Goal: Task Accomplishment & Management: Manage account settings

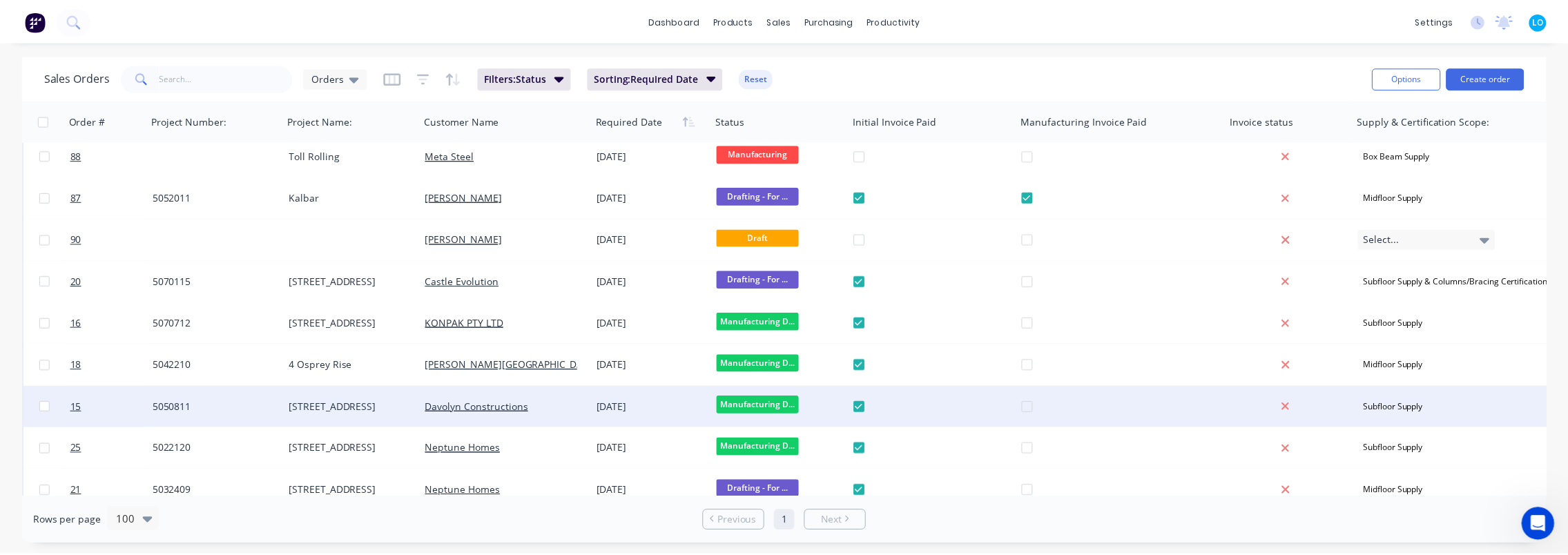
scroll to position [621, 0]
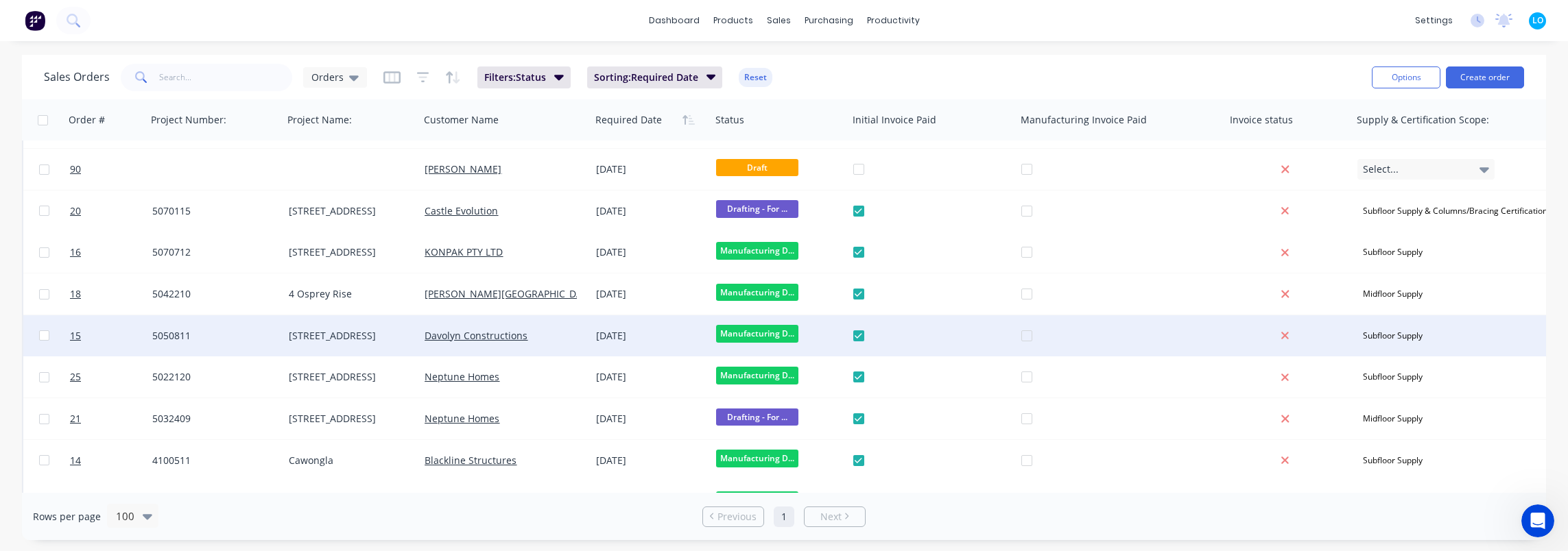
click at [280, 335] on div "5050811" at bounding box center [215, 335] width 137 height 41
click at [77, 340] on span "15" at bounding box center [75, 335] width 11 height 14
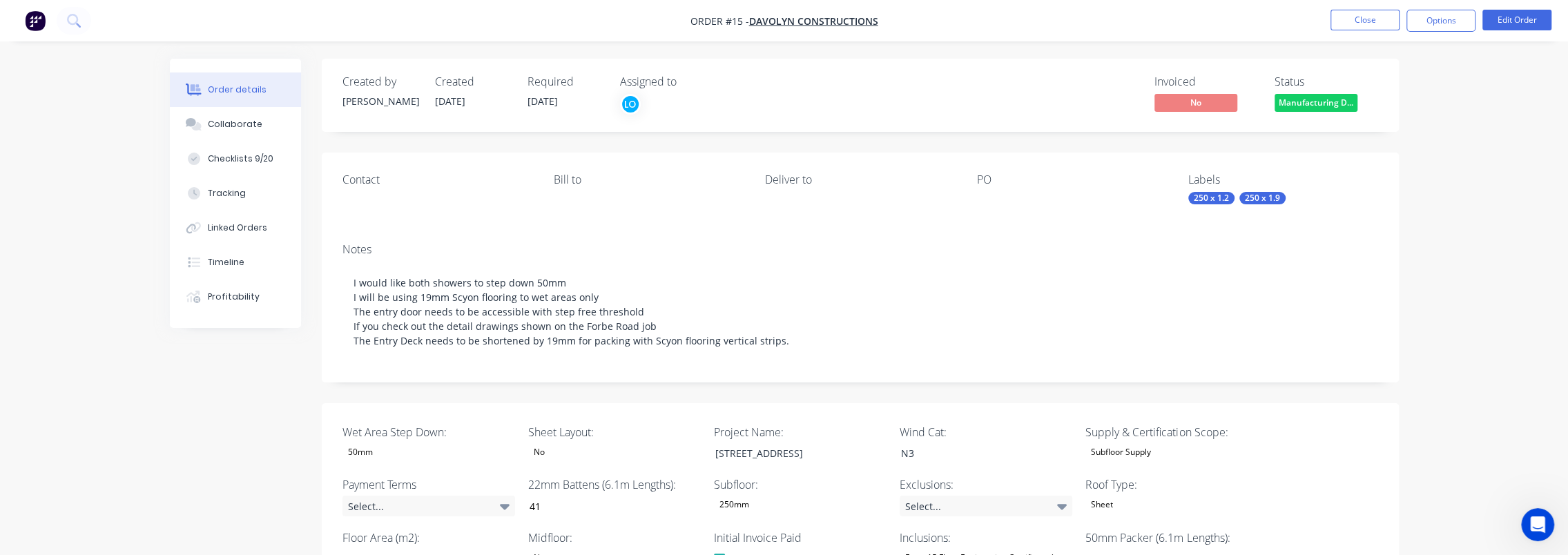
click at [525, 98] on div "Created by [PERSON_NAME] Created [DATE] Required [DATE] Assigned to LO" at bounding box center [550, 95] width 416 height 40
click at [544, 98] on span "[DATE]" at bounding box center [543, 101] width 30 height 13
click at [1512, 22] on button "Edit Order" at bounding box center [1517, 20] width 69 height 21
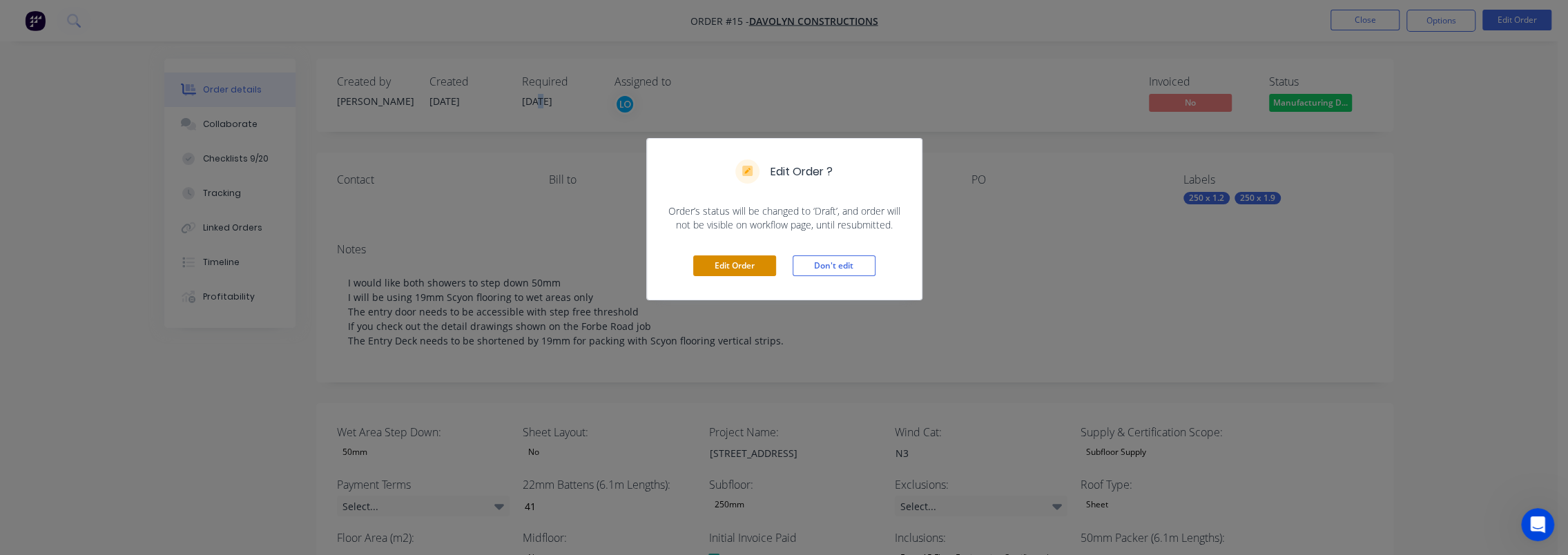
click at [729, 265] on button "Edit Order" at bounding box center [735, 266] width 83 height 21
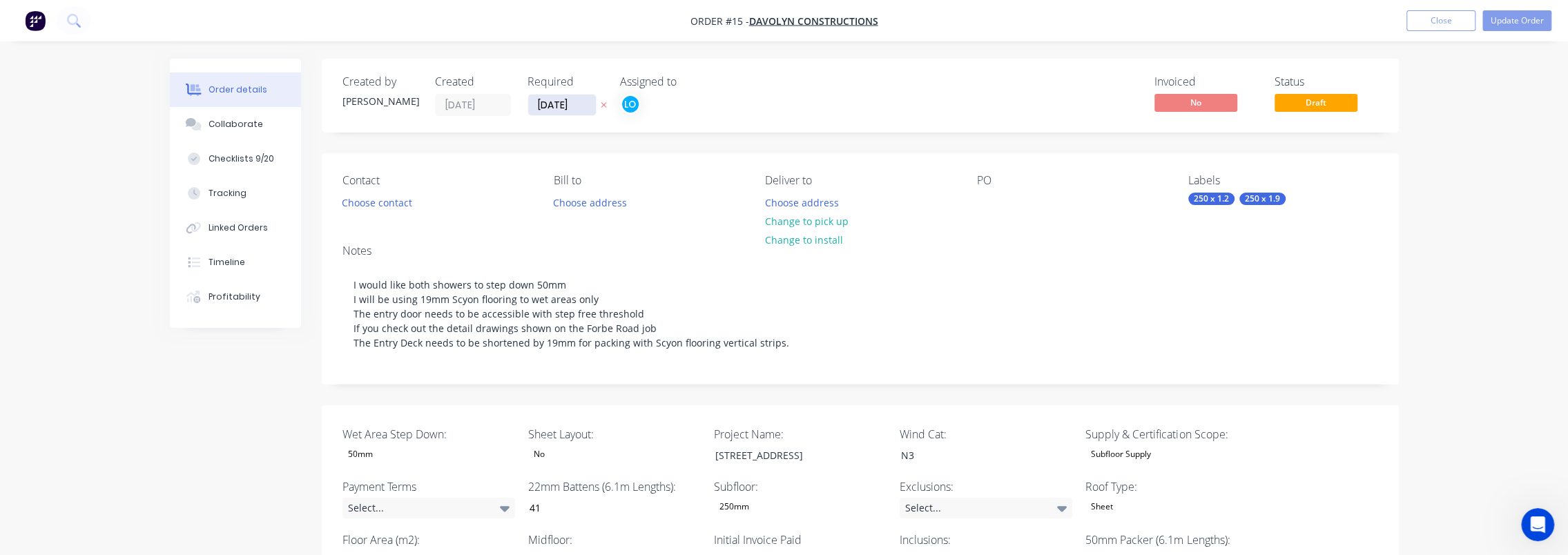
click at [543, 108] on input "[DATE]" at bounding box center [562, 105] width 67 height 21
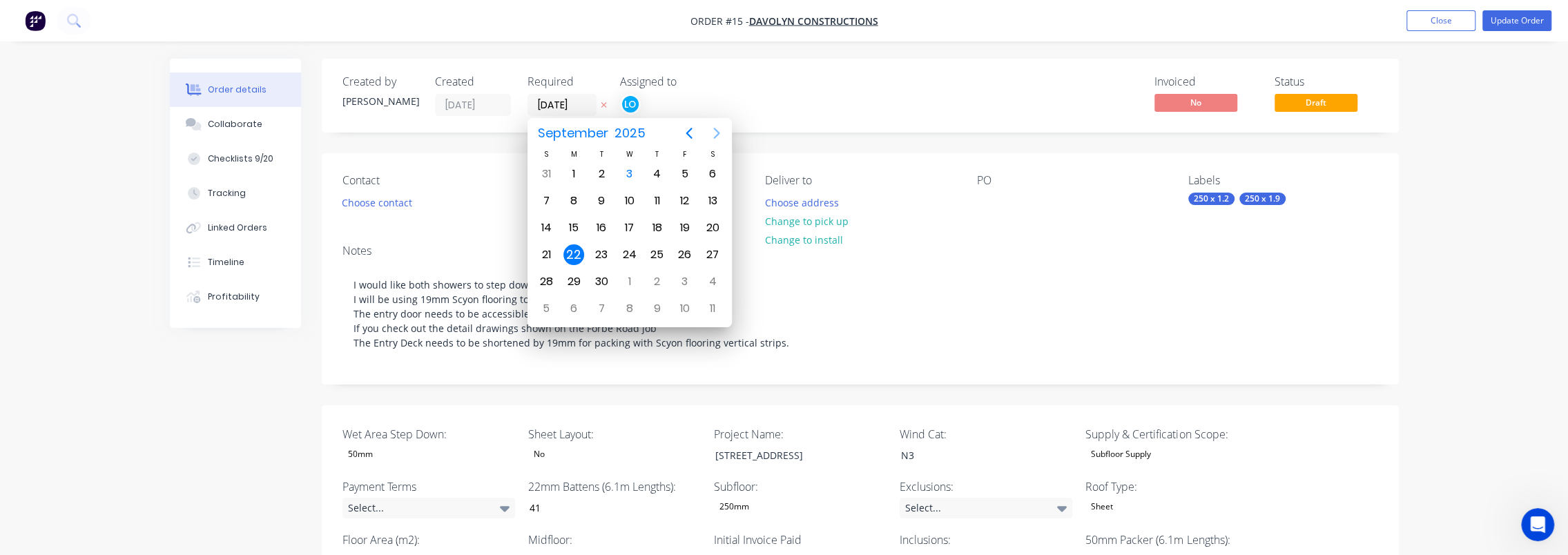
click at [716, 130] on icon "Next page" at bounding box center [716, 133] width 7 height 11
click at [689, 127] on icon "Previous page" at bounding box center [689, 134] width 17 height 17
click at [563, 226] on div "15" at bounding box center [574, 227] width 28 height 26
type input "[DATE]"
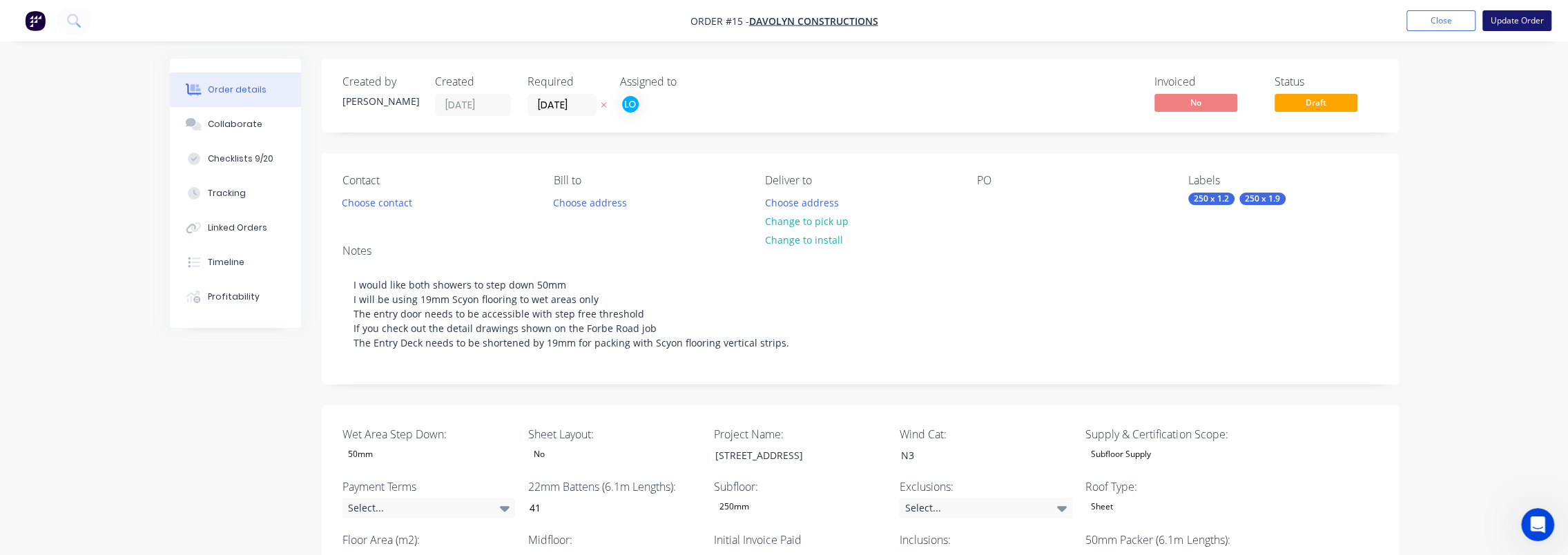
click at [1503, 14] on button "Update Order" at bounding box center [1517, 21] width 69 height 21
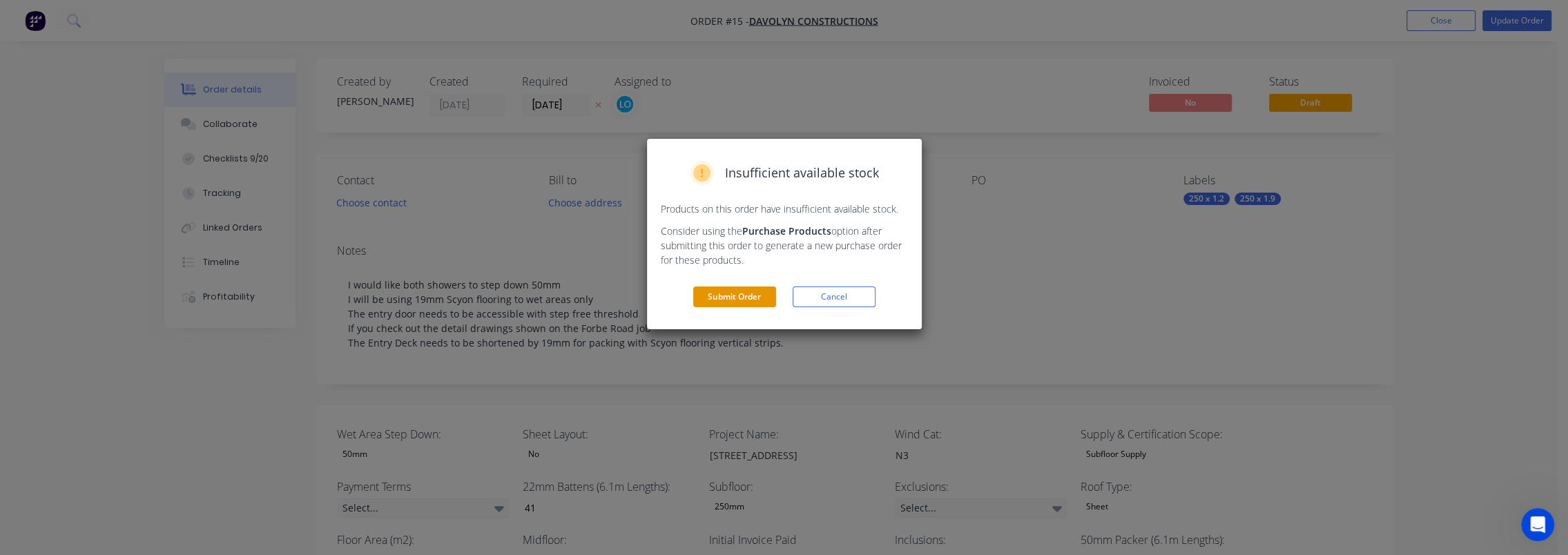
click at [739, 291] on button "Submit Order" at bounding box center [735, 297] width 83 height 21
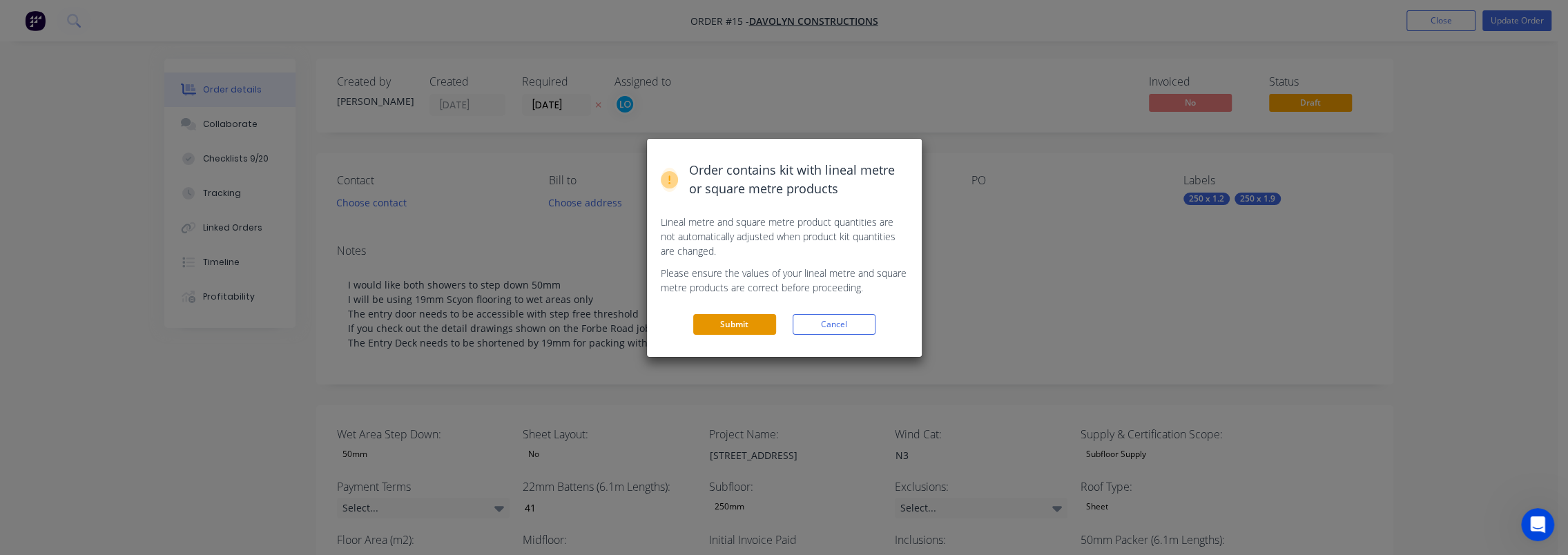
click at [736, 325] on button "Submit" at bounding box center [735, 325] width 83 height 21
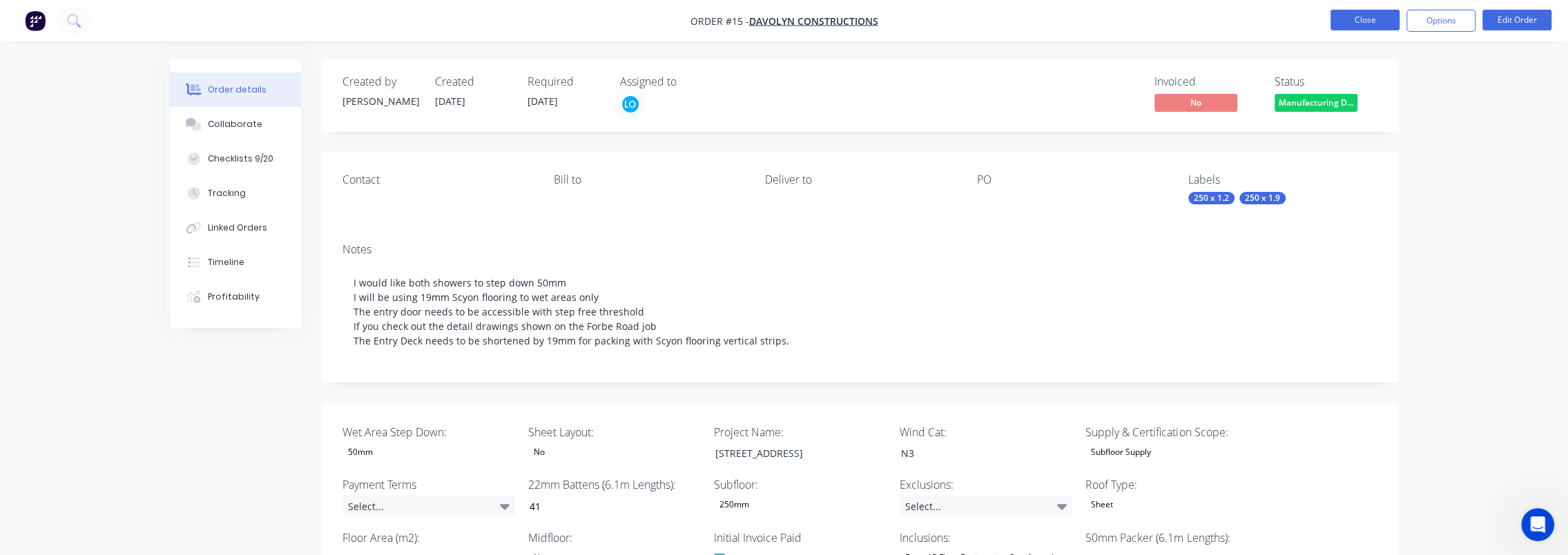
click at [1362, 20] on button "Close" at bounding box center [1366, 20] width 69 height 21
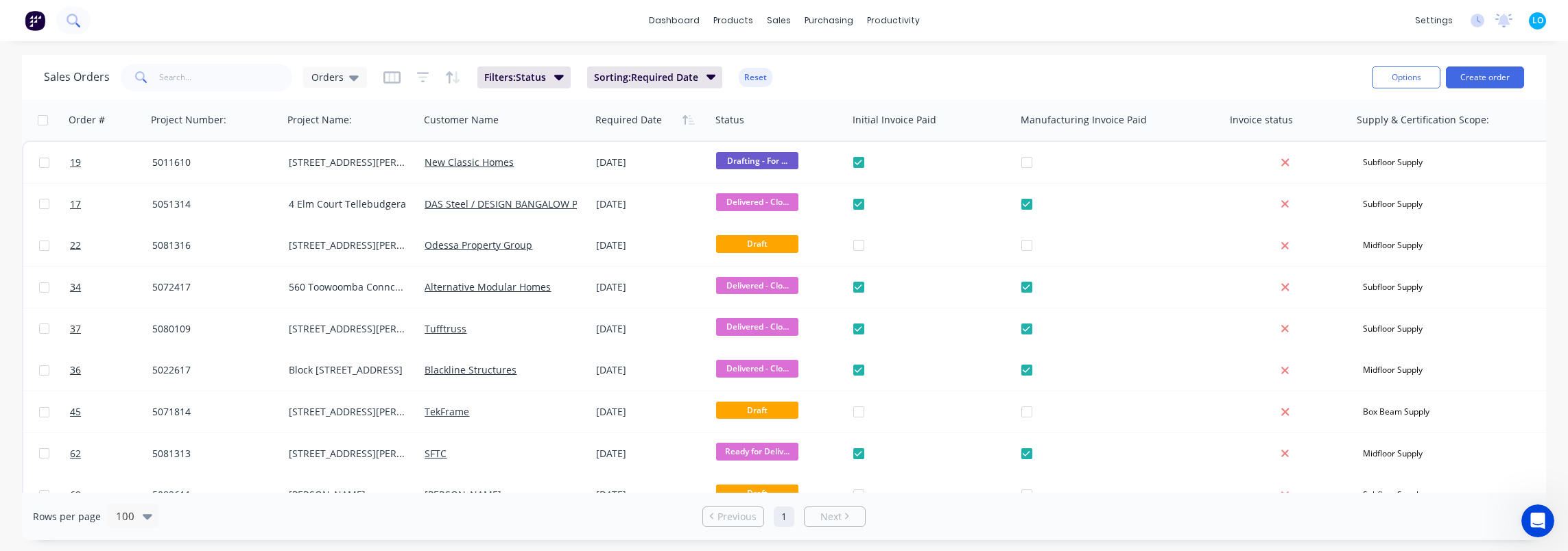
click at [67, 9] on button at bounding box center [73, 20] width 34 height 28
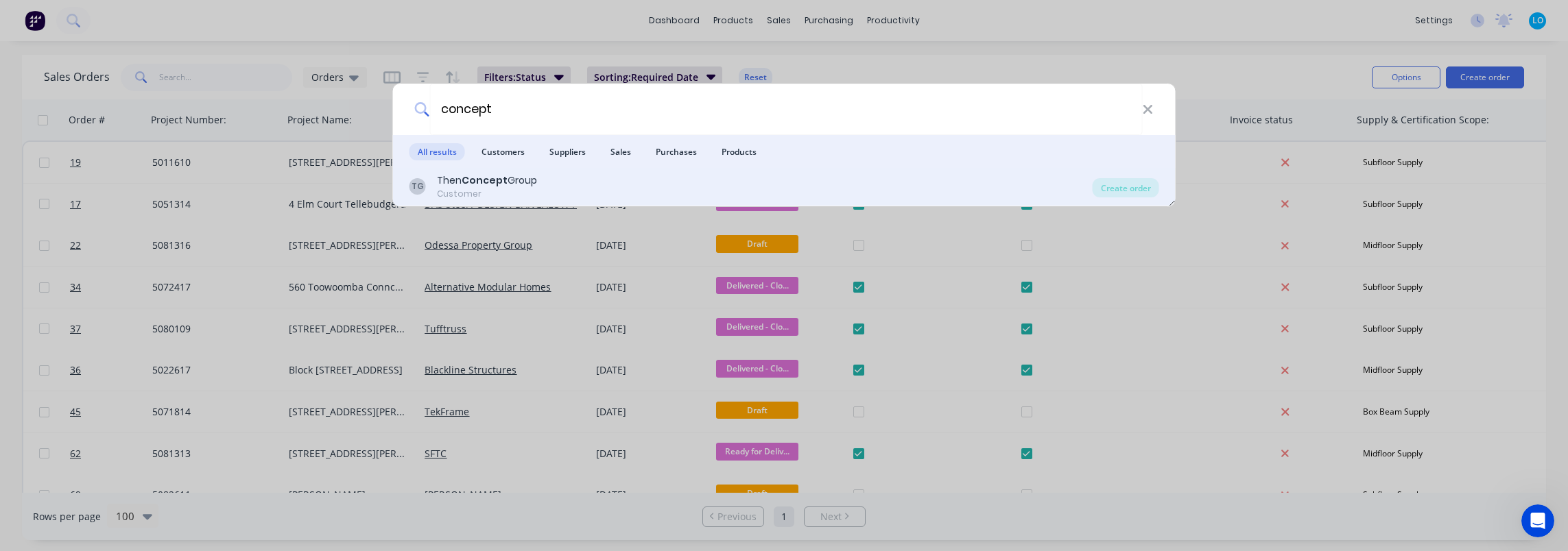
type input "concept"
click at [600, 182] on div "TG Then Concept Group Customer" at bounding box center [751, 187] width 684 height 27
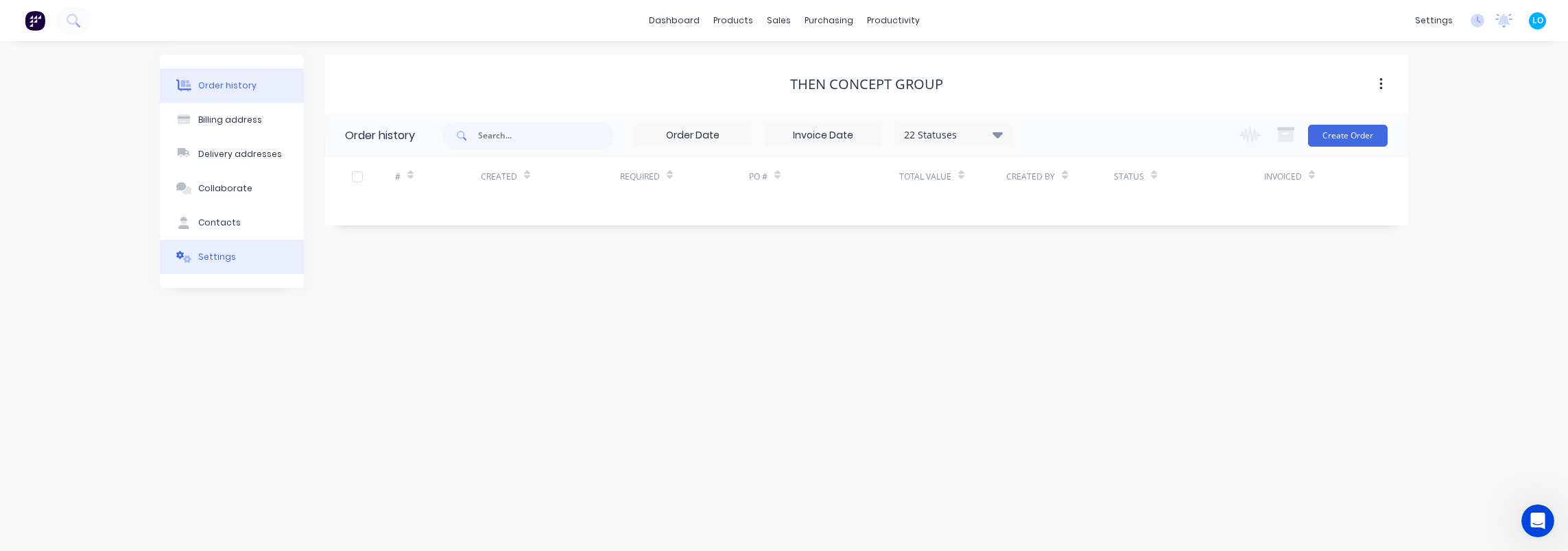
click at [206, 252] on div "Settings" at bounding box center [217, 256] width 38 height 12
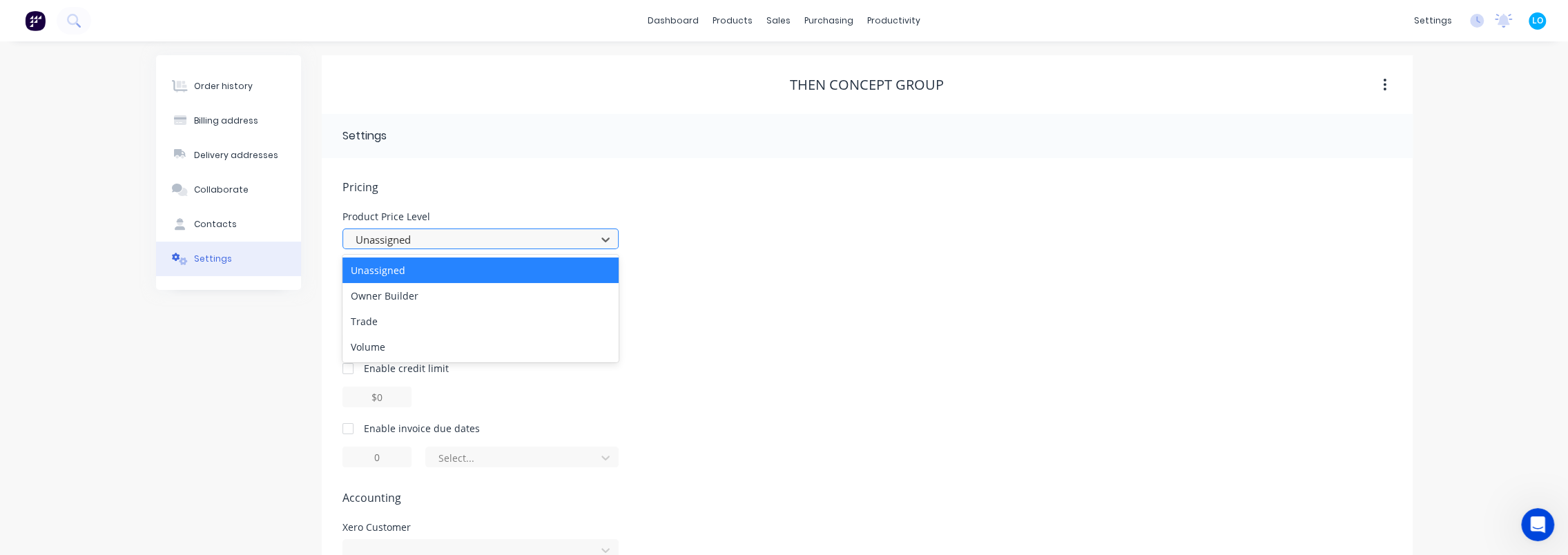
click at [441, 246] on div at bounding box center [471, 240] width 235 height 17
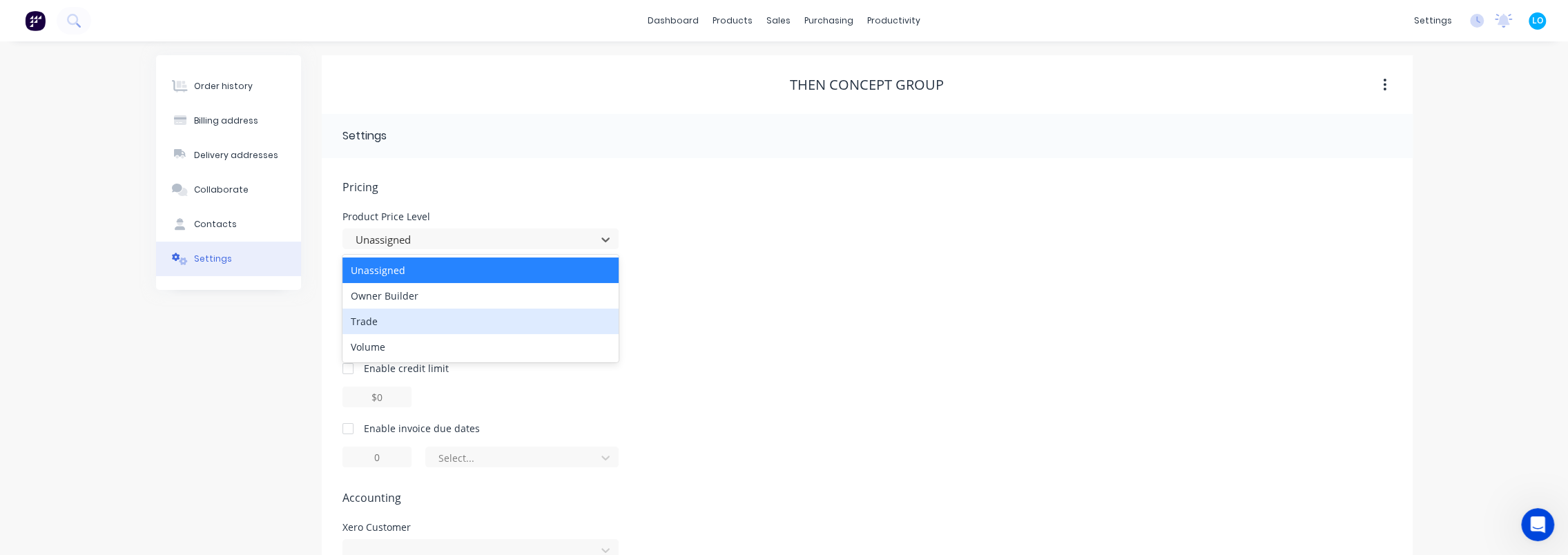
click at [407, 318] on div "Trade" at bounding box center [480, 321] width 276 height 25
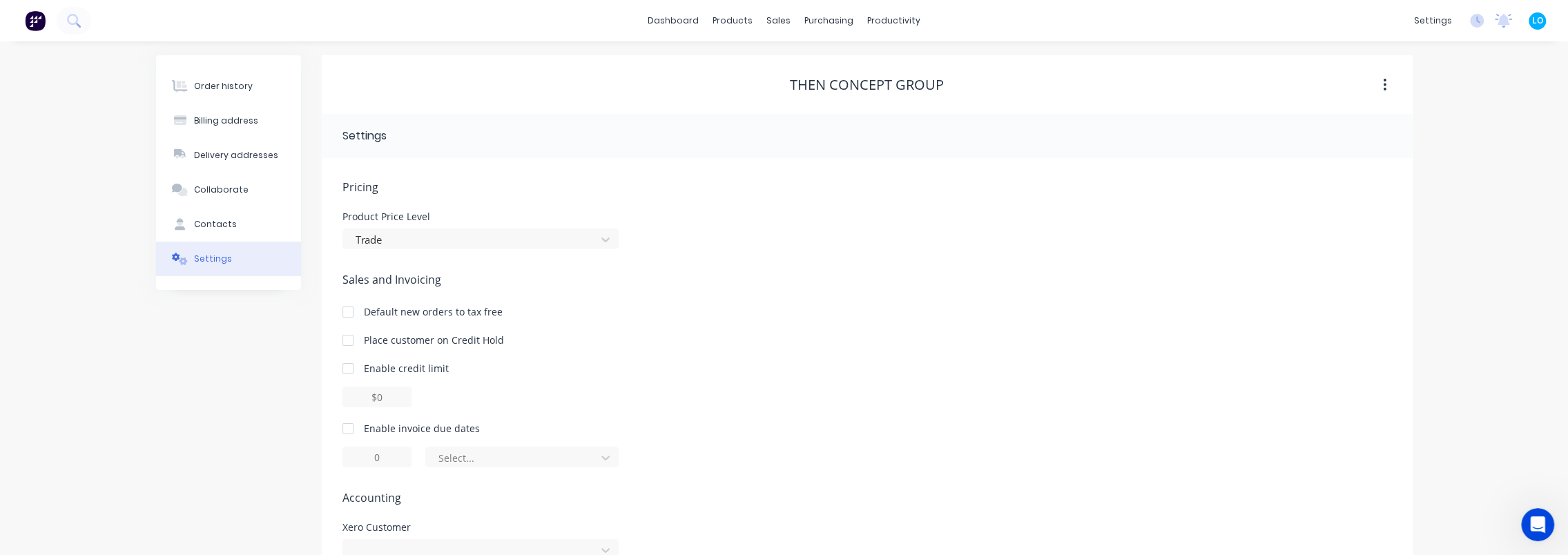
click at [733, 117] on header "Settings" at bounding box center [868, 136] width 1092 height 44
click at [212, 416] on div "Order history Billing address Delivery addresses Collaborate Contacts Settings" at bounding box center [228, 336] width 145 height 562
click at [232, 80] on div "Order history" at bounding box center [223, 86] width 59 height 12
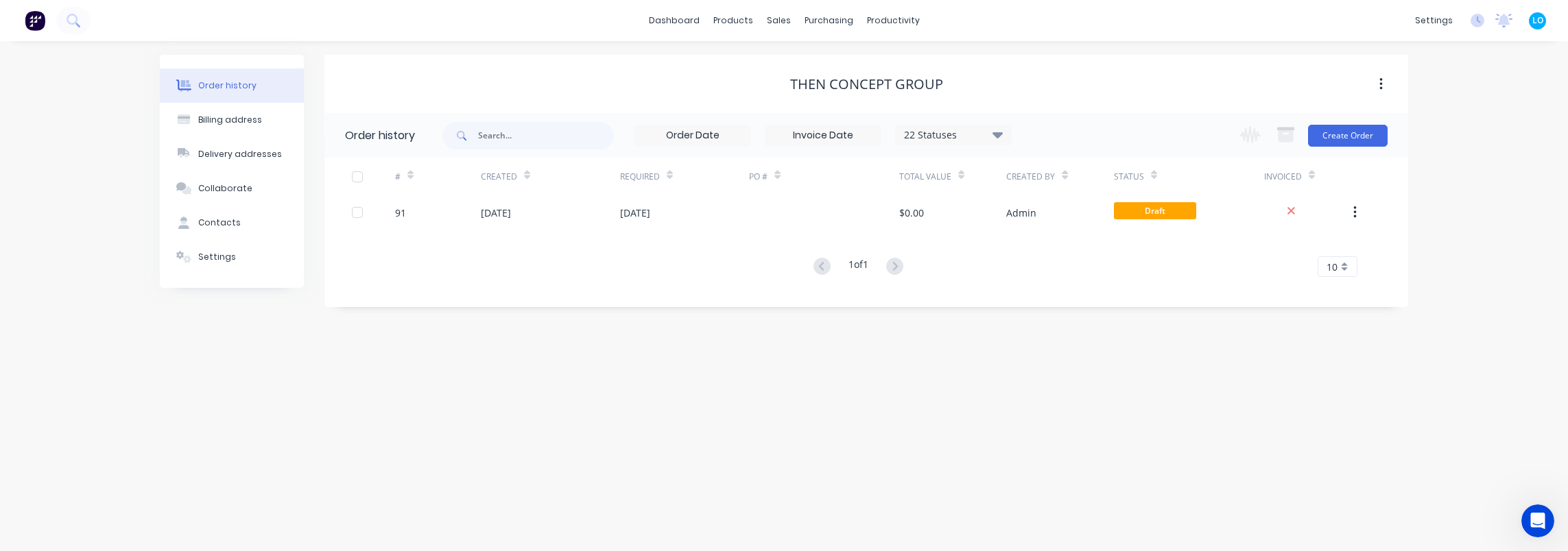
click at [1080, 400] on div "Order history Billing address Delivery addresses Collaborate Contacts Settings …" at bounding box center [784, 295] width 1568 height 510
